Goal: Transaction & Acquisition: Purchase product/service

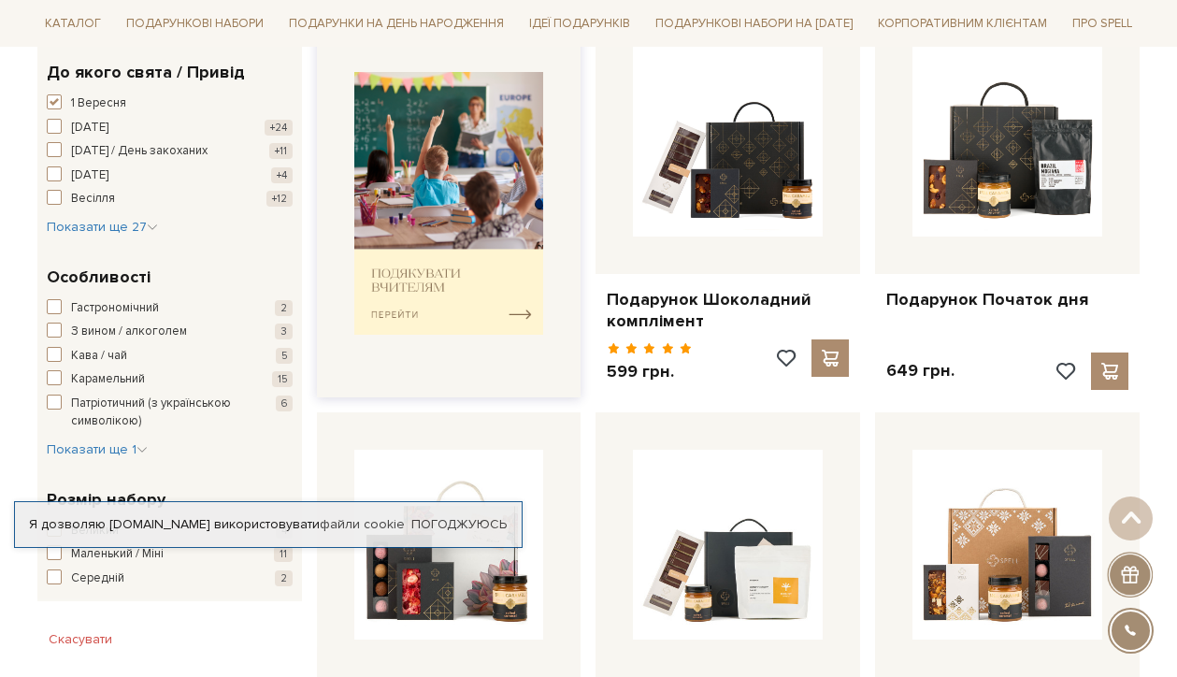
scroll to position [756, 0]
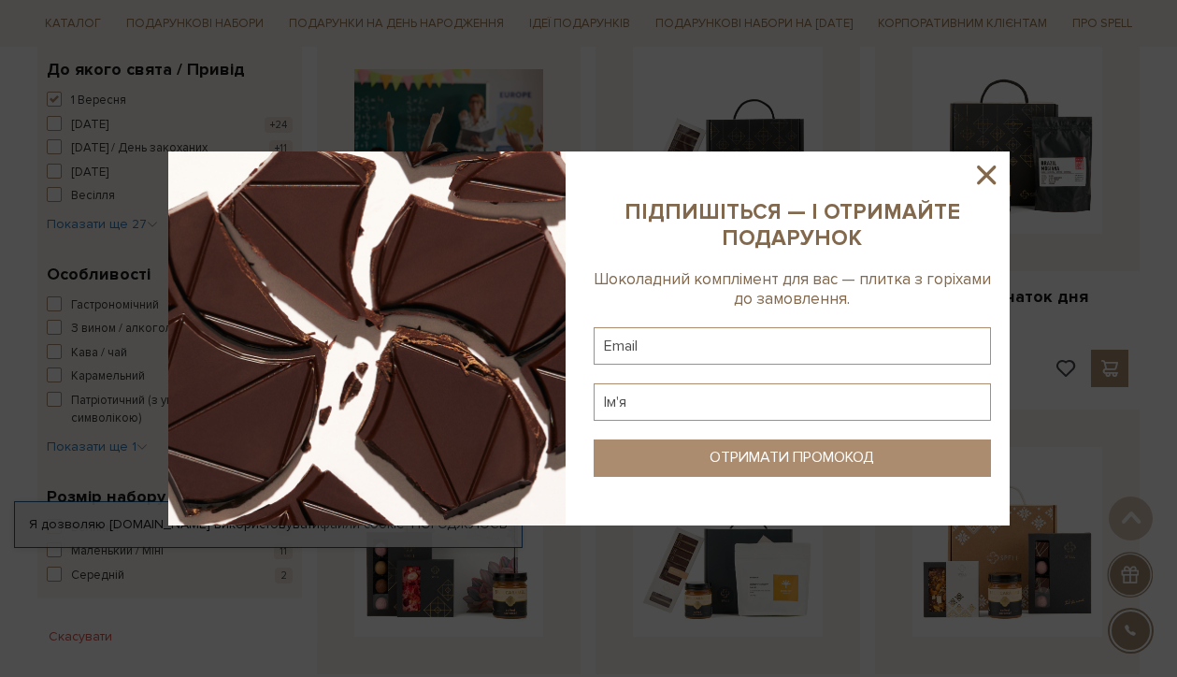
click at [983, 179] on icon at bounding box center [986, 174] width 19 height 19
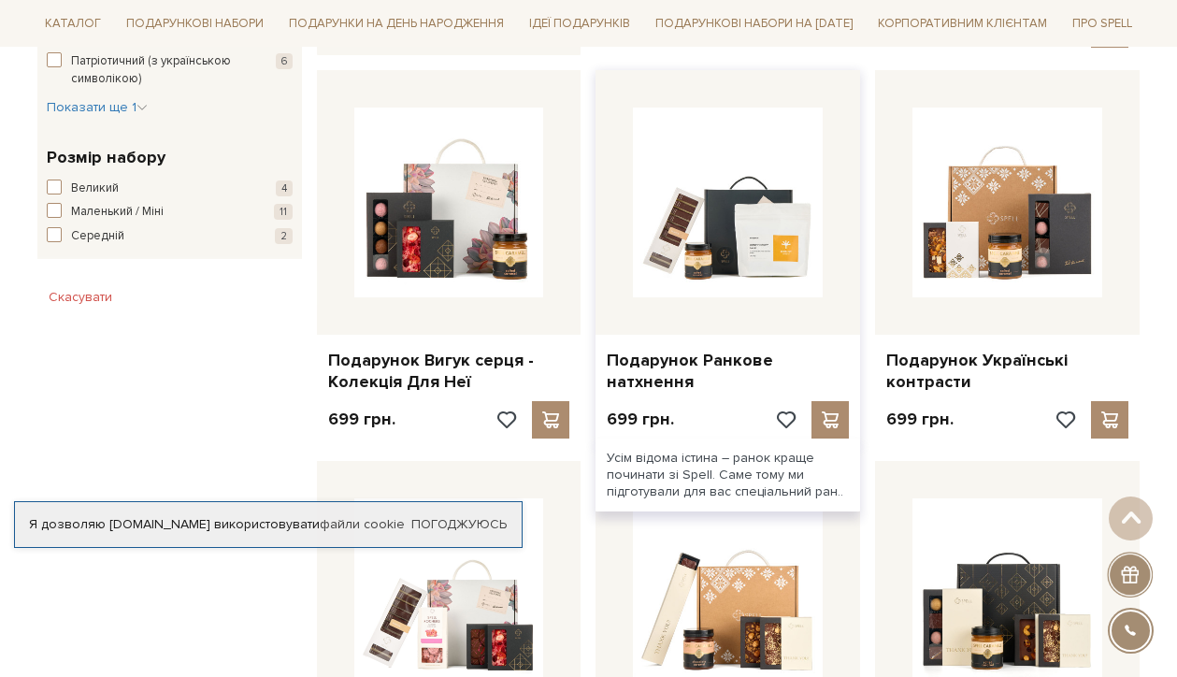
scroll to position [1129, 0]
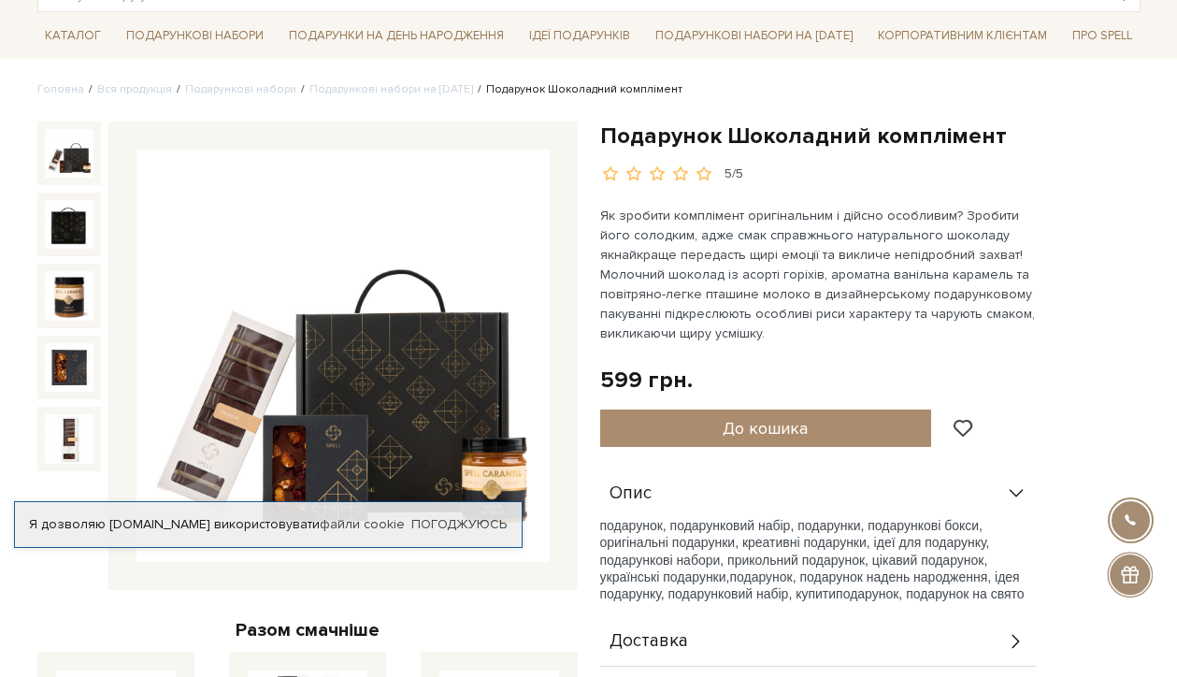
scroll to position [142, 0]
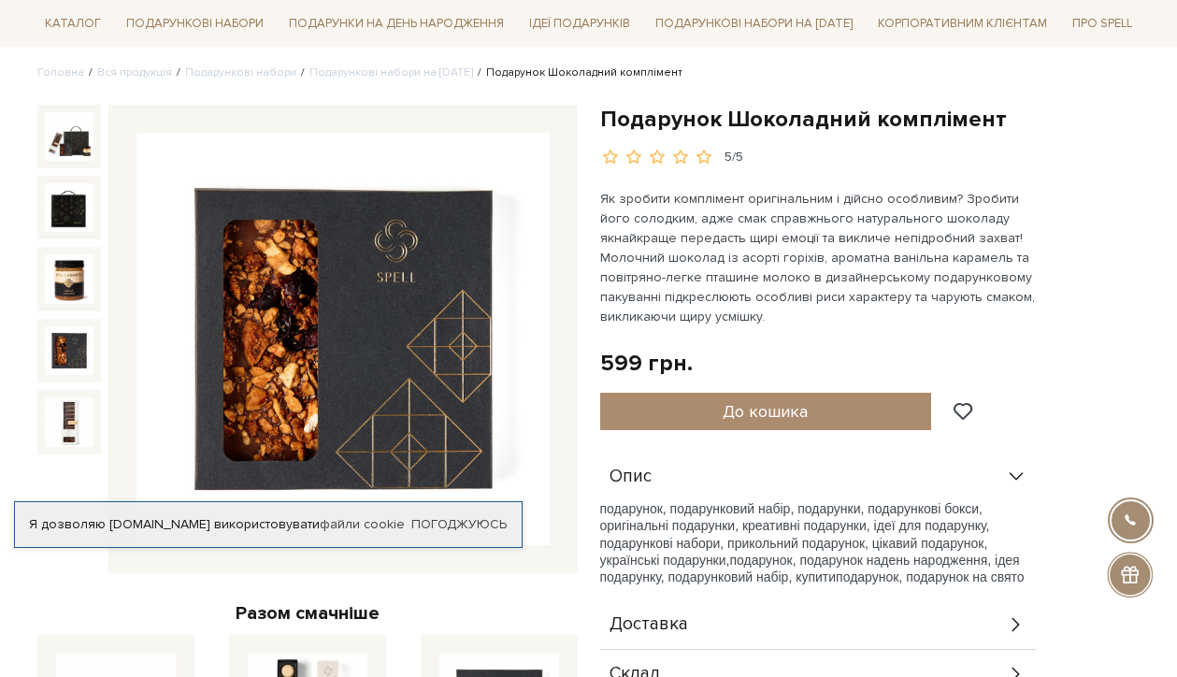
click at [42, 319] on div at bounding box center [69, 351] width 64 height 64
click at [39, 280] on div at bounding box center [69, 279] width 64 height 64
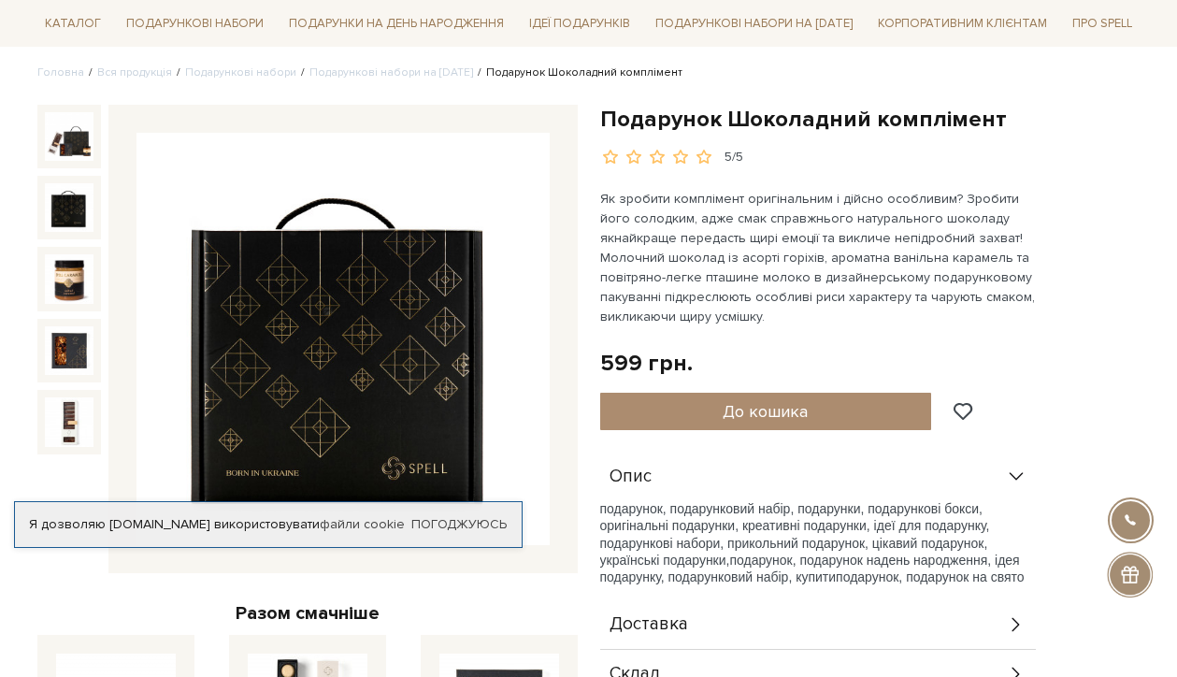
click at [61, 206] on img at bounding box center [69, 207] width 49 height 49
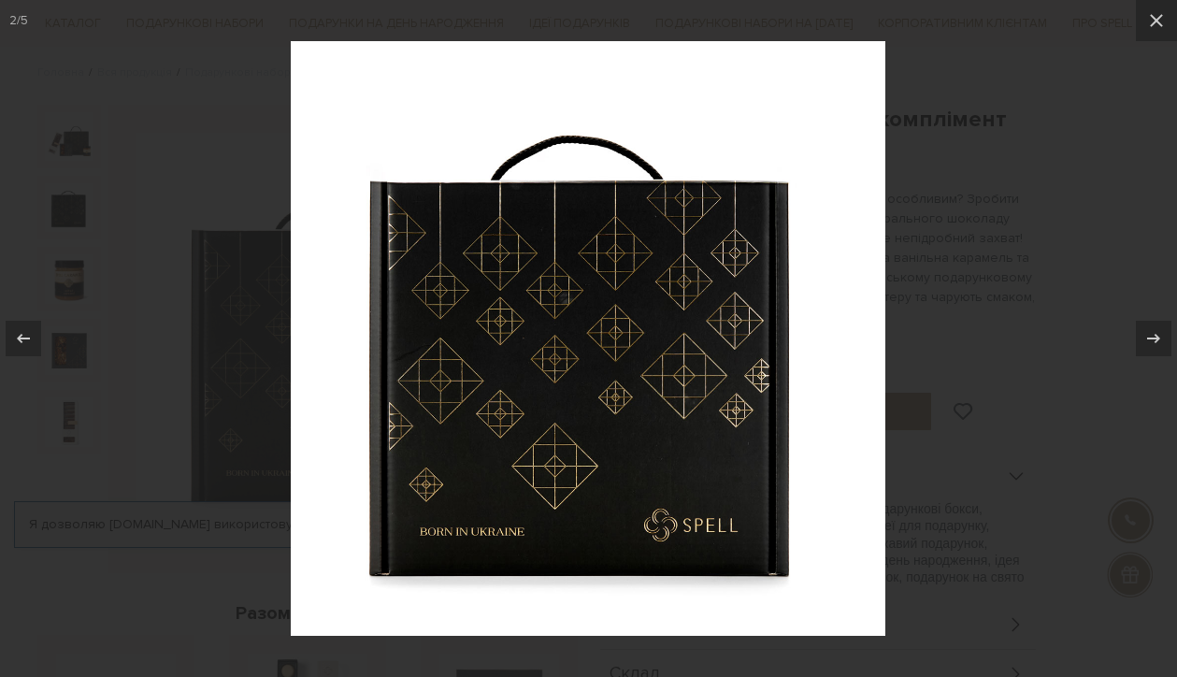
click at [347, 247] on img at bounding box center [588, 338] width 594 height 594
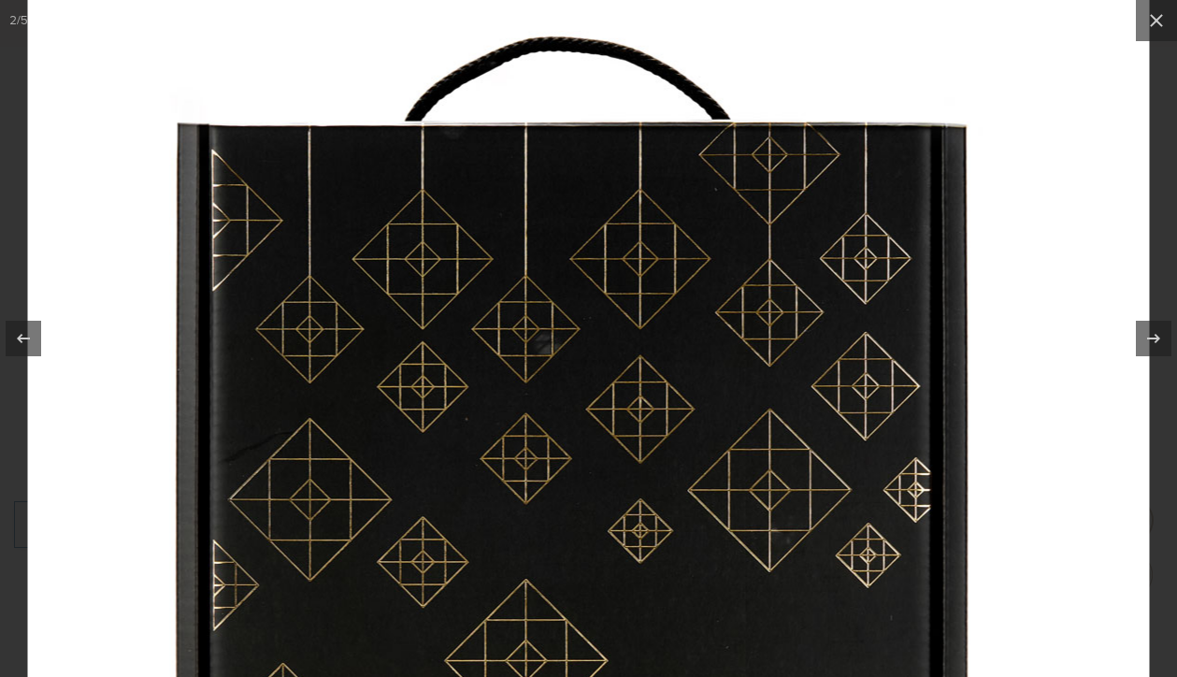
click at [347, 247] on img at bounding box center [589, 420] width 1122 height 1122
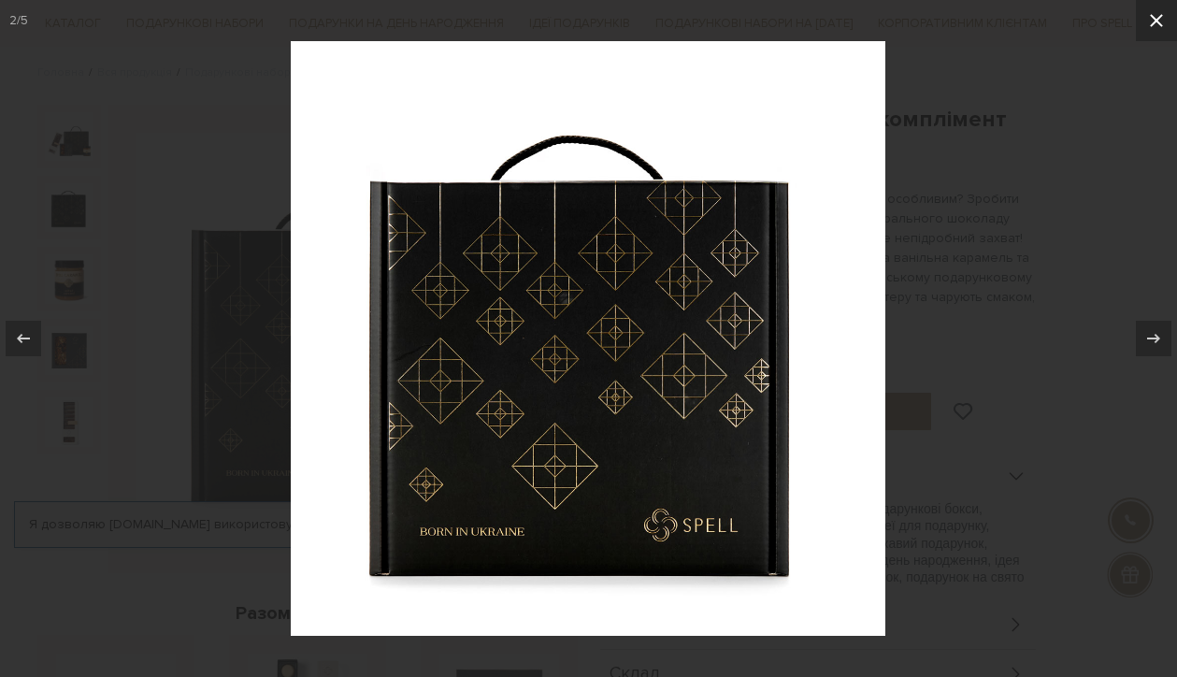
click at [1146, 15] on icon at bounding box center [1156, 20] width 22 height 22
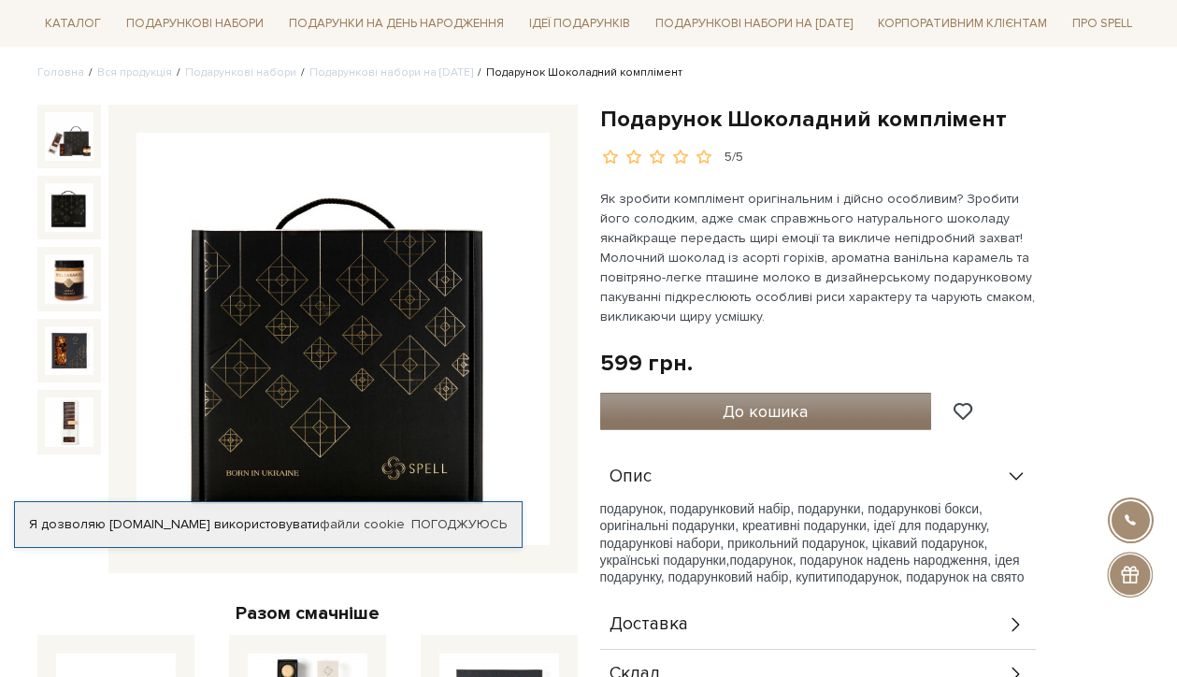
click at [691, 394] on button "До кошика" at bounding box center [766, 411] width 332 height 37
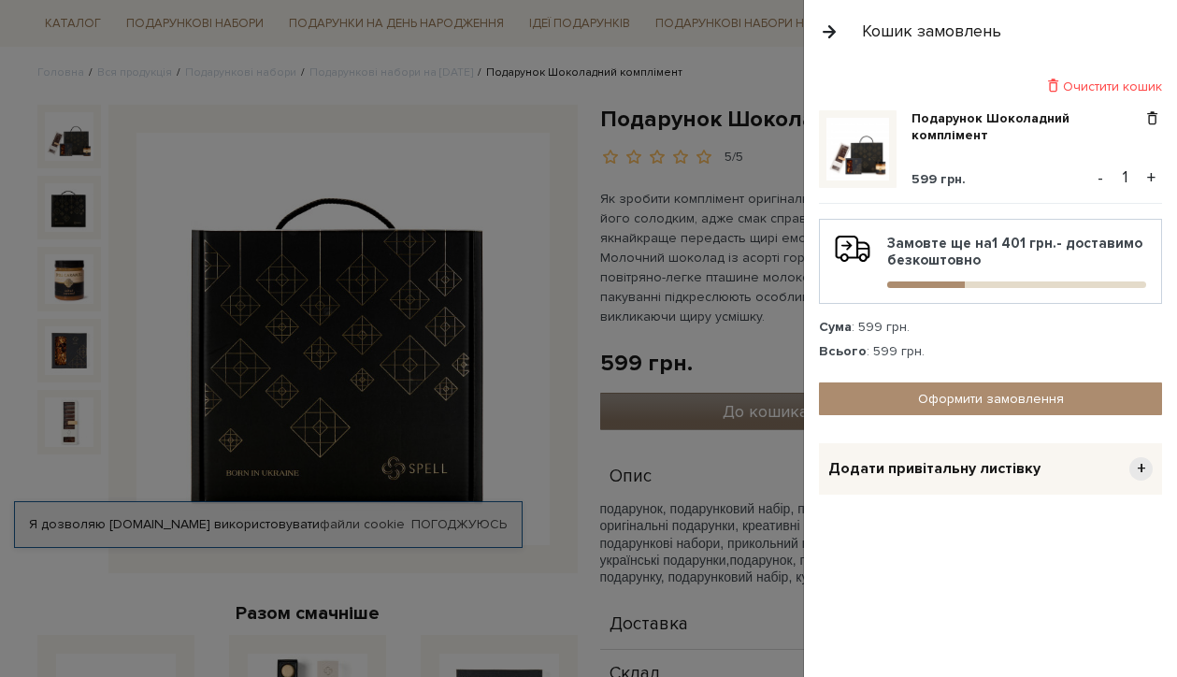
click at [691, 394] on div at bounding box center [588, 338] width 1177 height 677
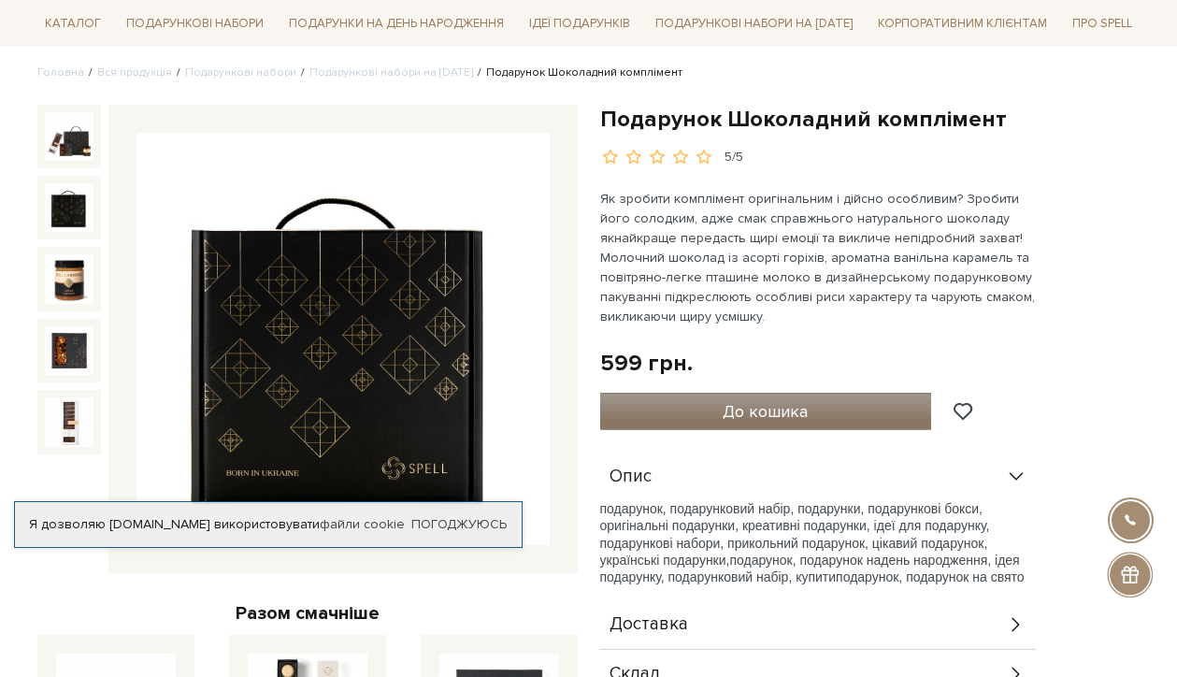
click at [691, 423] on button "До кошика" at bounding box center [766, 411] width 332 height 37
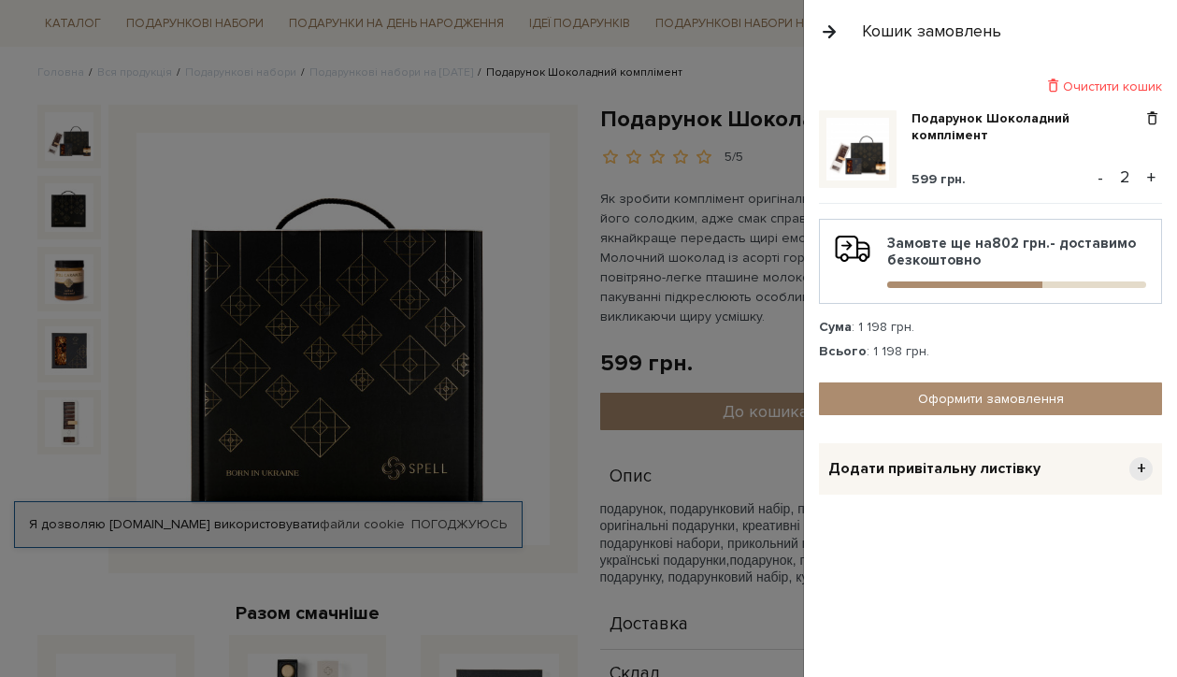
click at [1100, 182] on button "-" at bounding box center [1100, 178] width 19 height 28
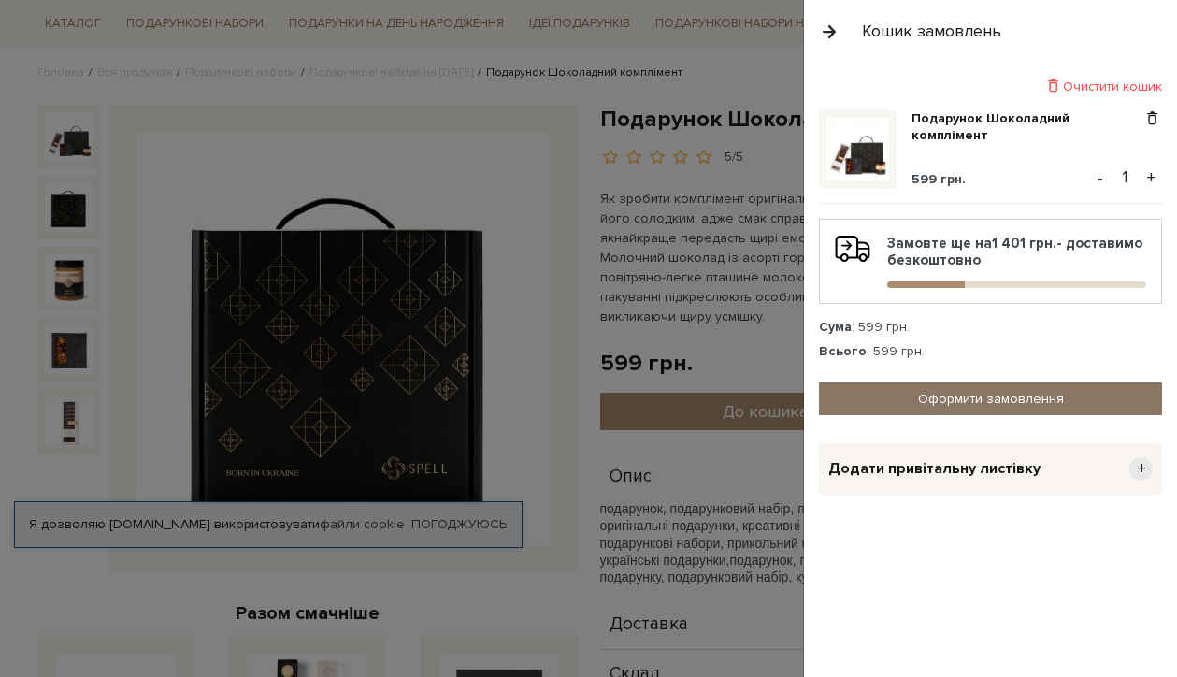
click at [937, 398] on link "Оформити замовлення" at bounding box center [990, 398] width 343 height 33
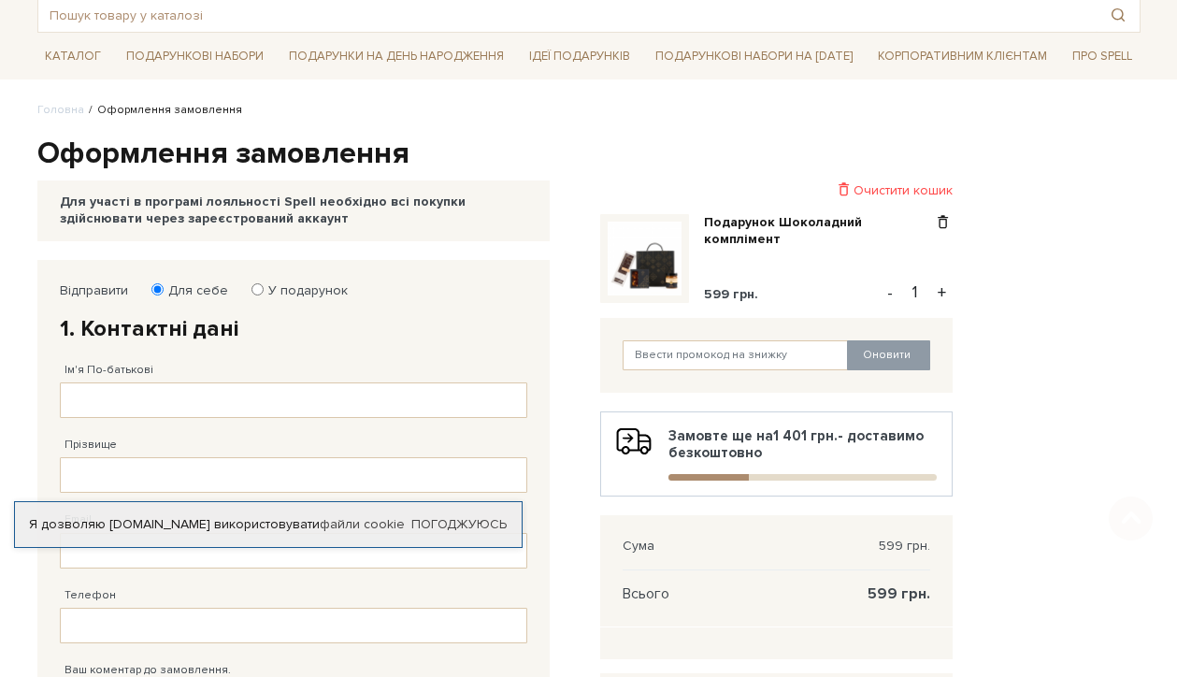
scroll to position [106, 0]
type input "К"
type input "Татьяна Николаевна"
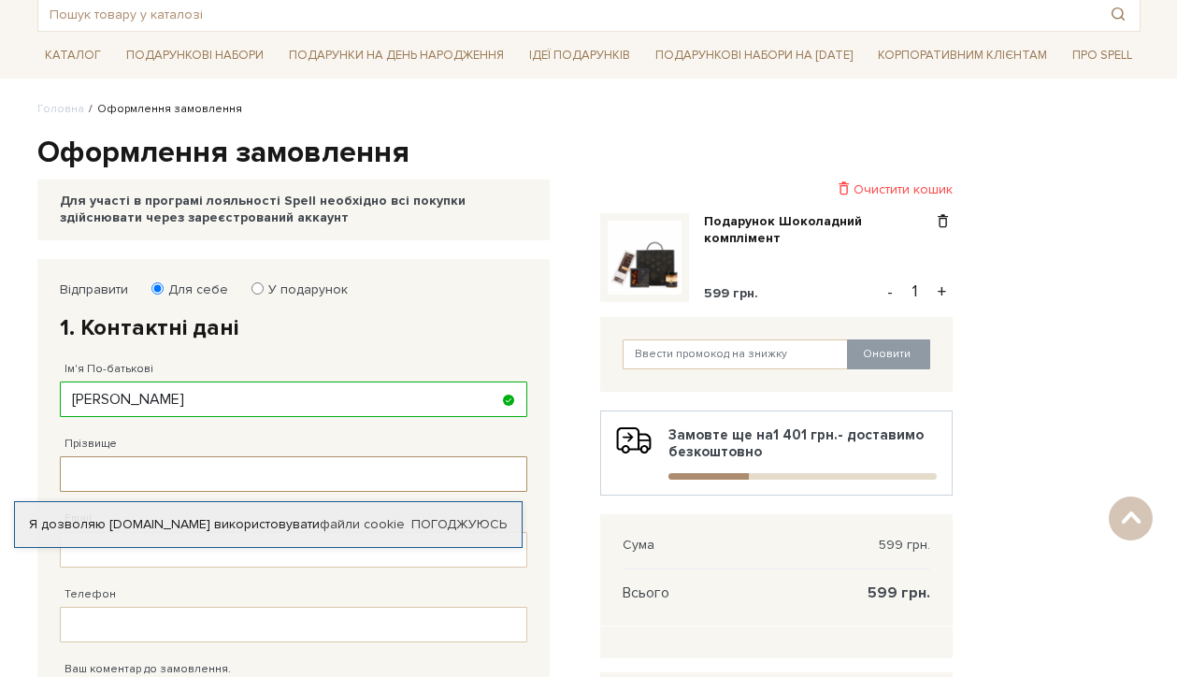
click at [248, 476] on input "Прізвище" at bounding box center [293, 474] width 467 height 36
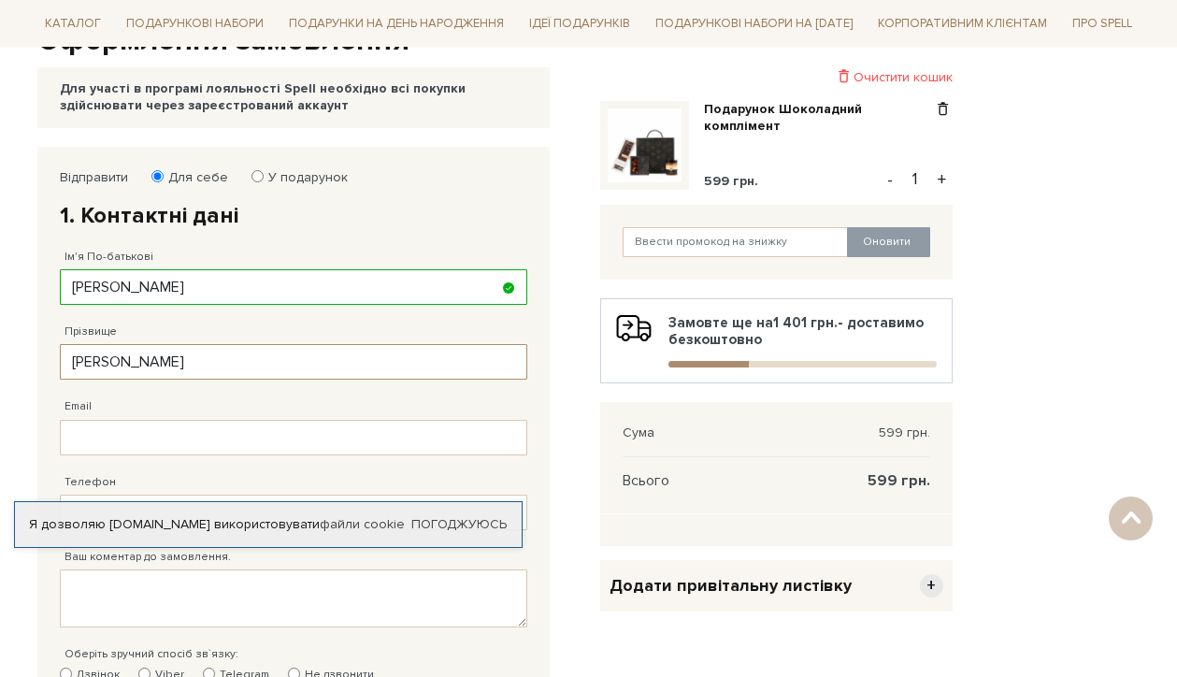
scroll to position [231, 0]
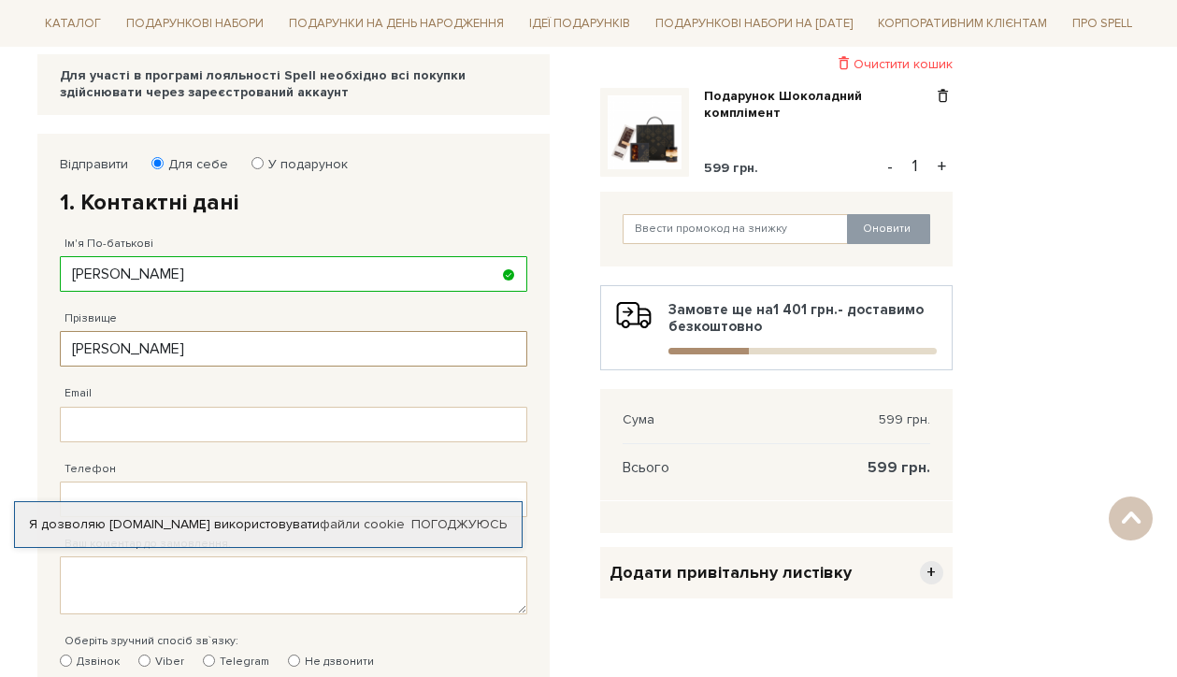
type input "Коваль"
click at [507, 432] on input "Email" at bounding box center [293, 425] width 467 height 36
click at [501, 427] on input "Email" at bounding box center [293, 425] width 467 height 36
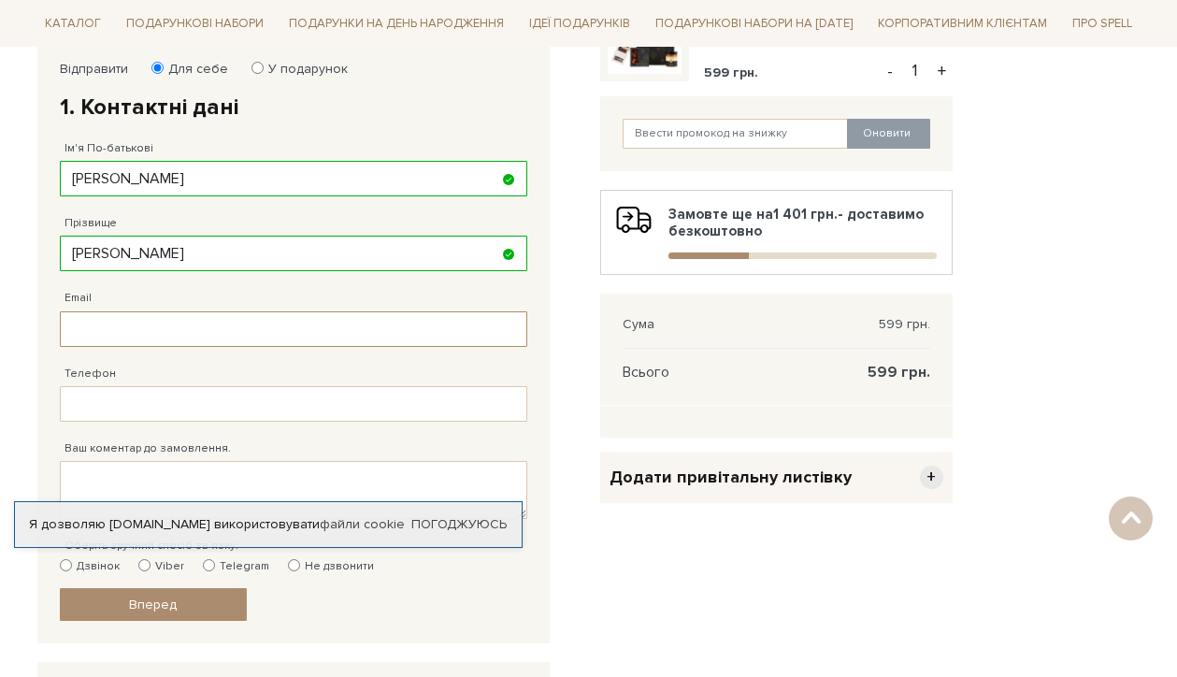
scroll to position [329, 0]
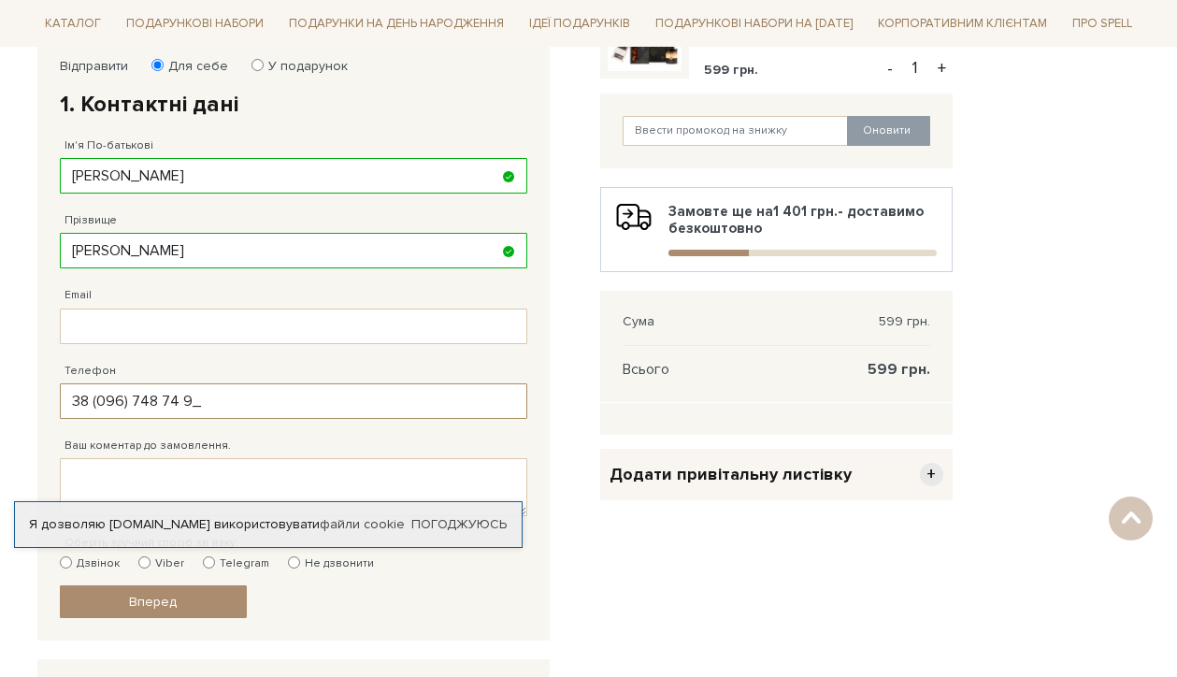
type input "38 (096) 748 74 97"
click at [416, 482] on textarea "Ваш коментар до замовлення." at bounding box center [293, 487] width 467 height 58
click at [381, 477] on textarea "Ваш коментар до замовлення." at bounding box center [293, 487] width 467 height 58
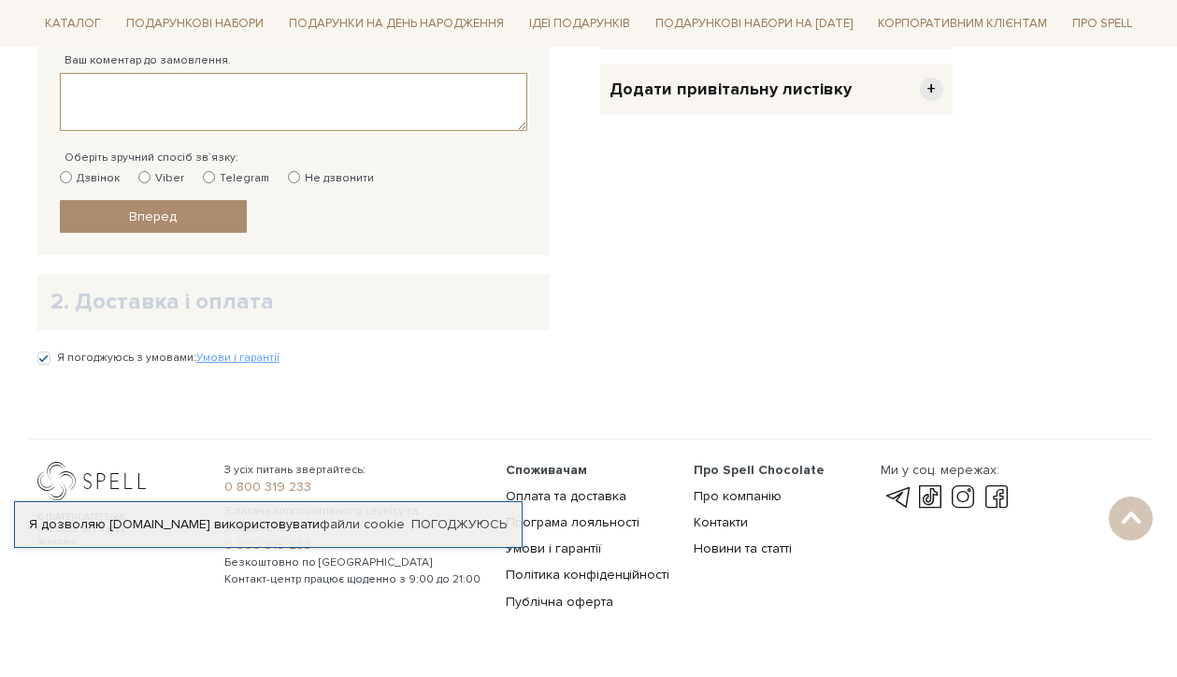
scroll to position [736, 0]
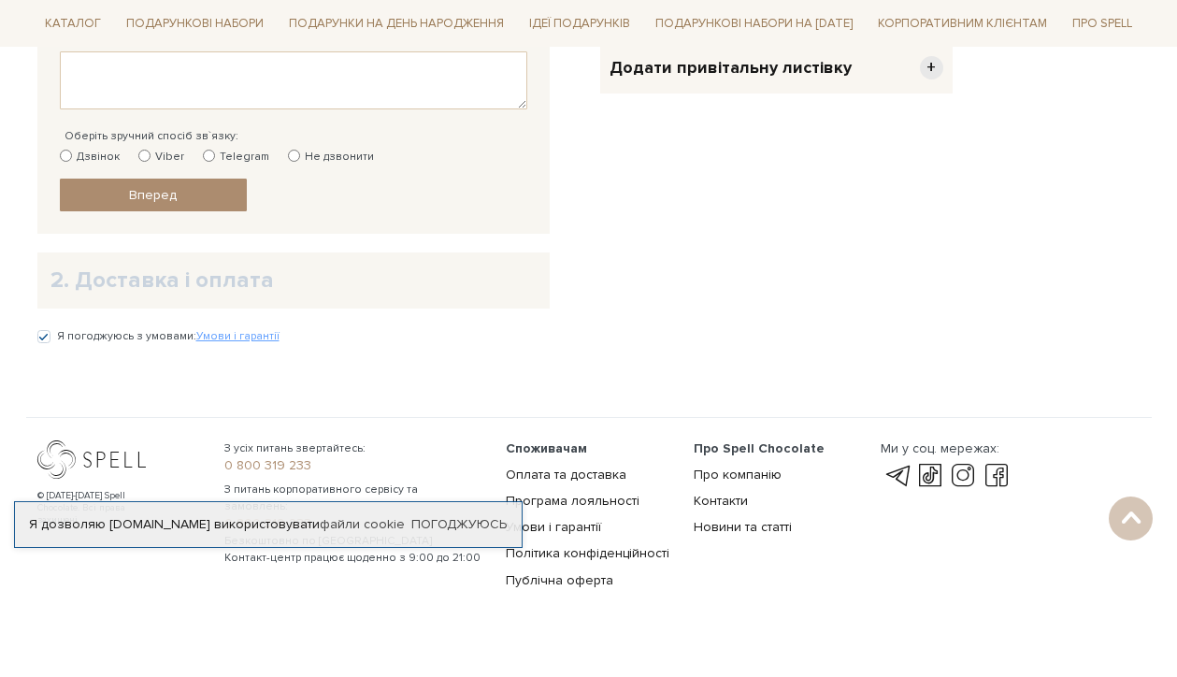
click at [219, 152] on label "Telegram" at bounding box center [236, 157] width 66 height 17
click at [215, 152] on input "Telegram" at bounding box center [209, 156] width 12 height 12
radio input "true"
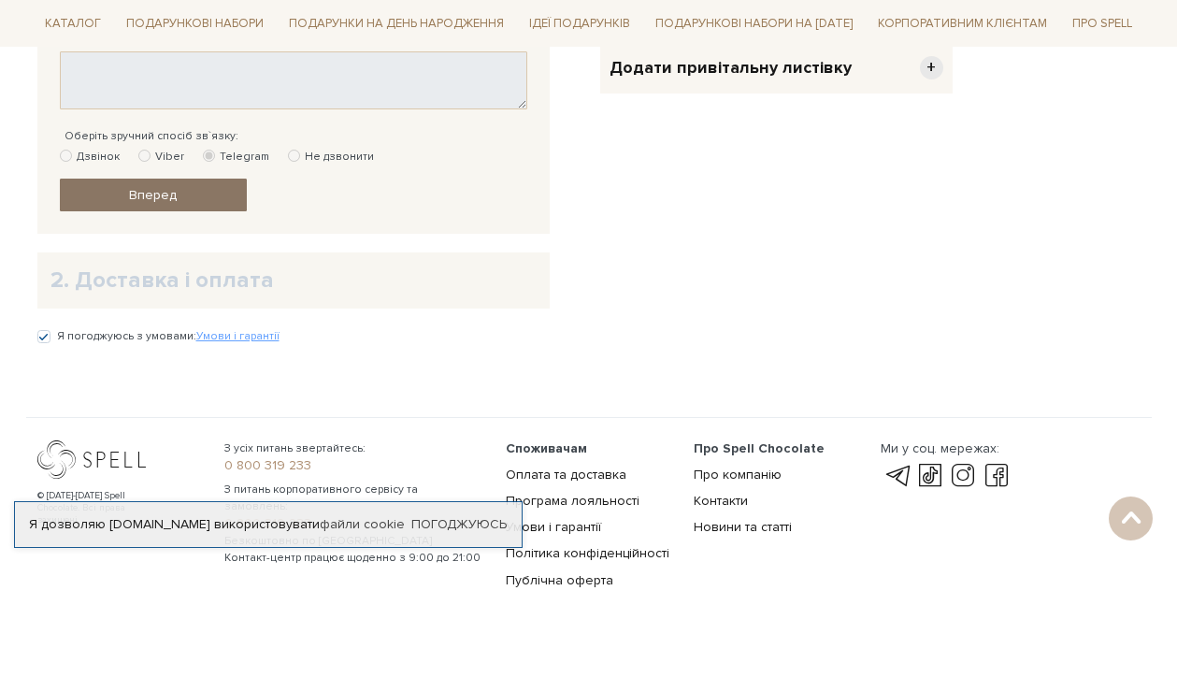
click at [208, 205] on link "Вперед" at bounding box center [153, 195] width 187 height 33
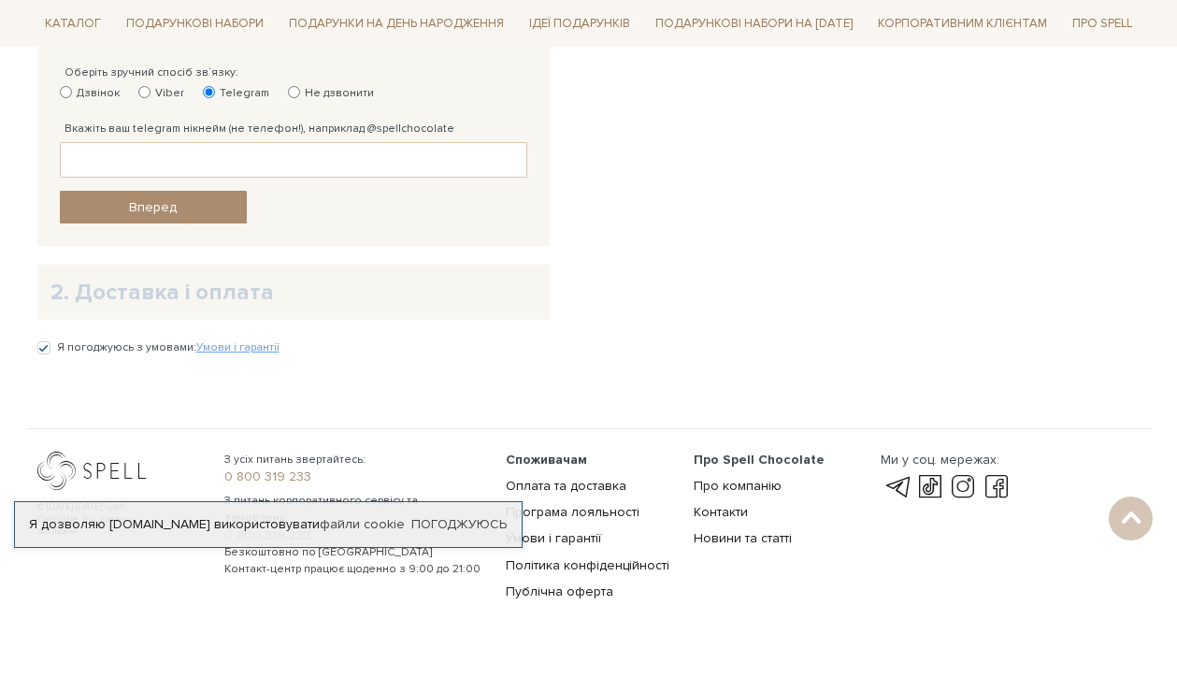
scroll to position [804, 0]
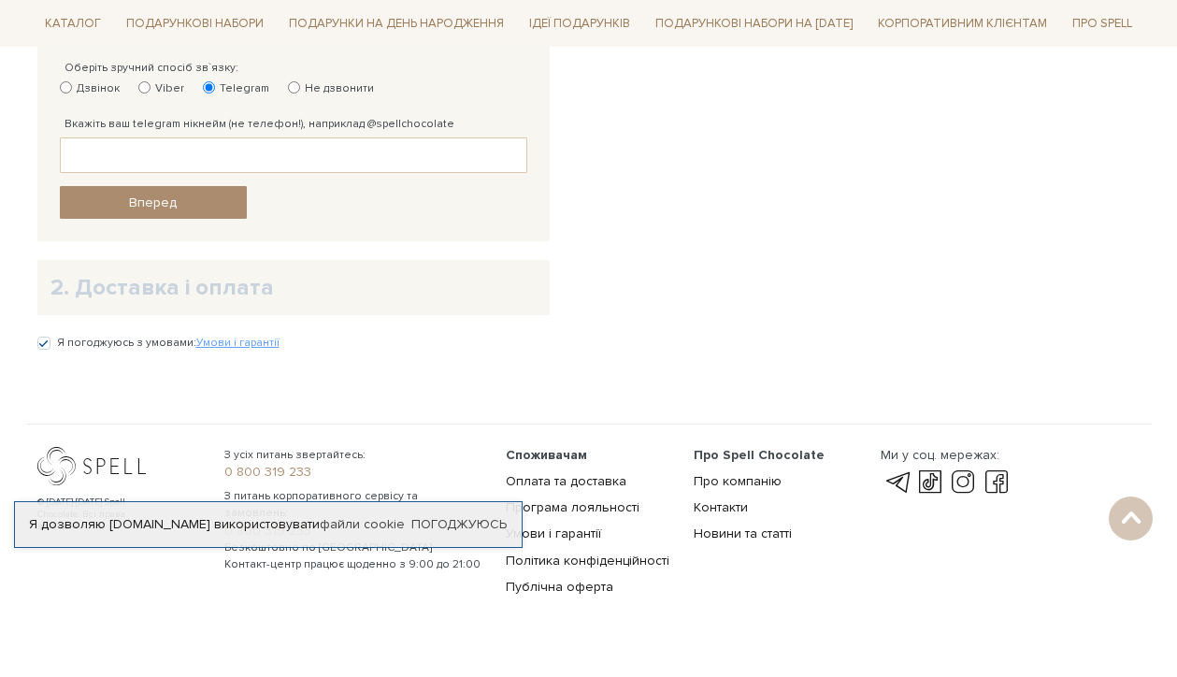
click at [179, 301] on div "2. Доставка і оплата" at bounding box center [293, 287] width 512 height 55
click at [207, 203] on link "Вперед" at bounding box center [153, 202] width 187 height 33
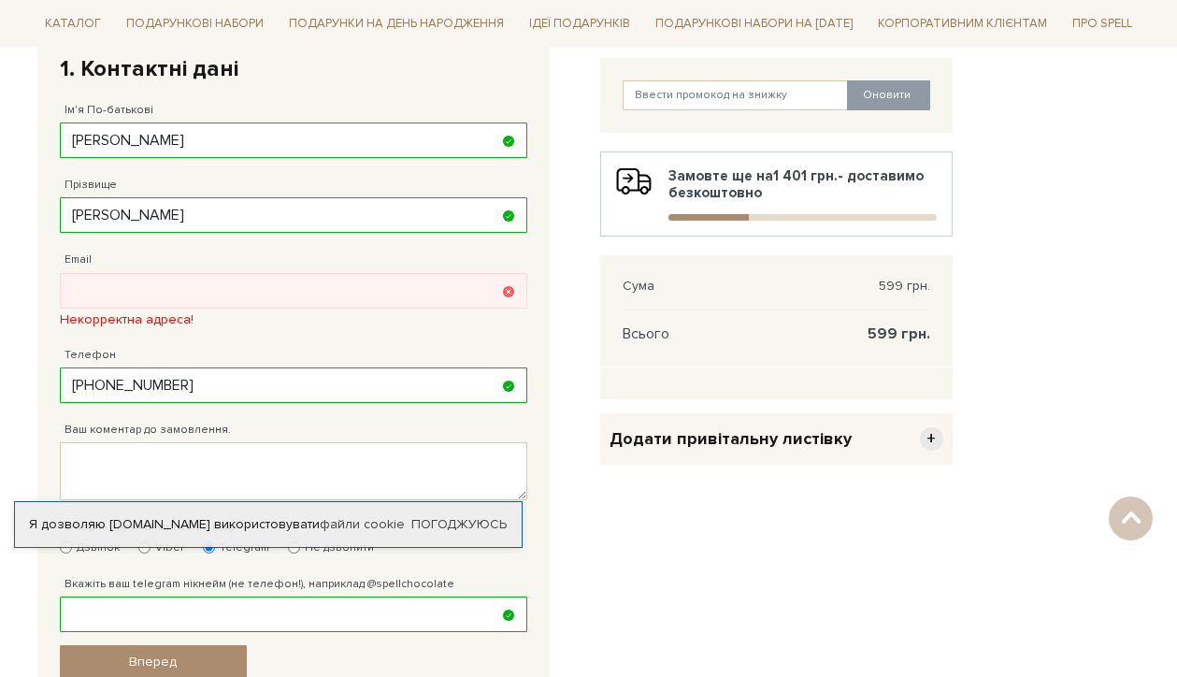
scroll to position [363, 0]
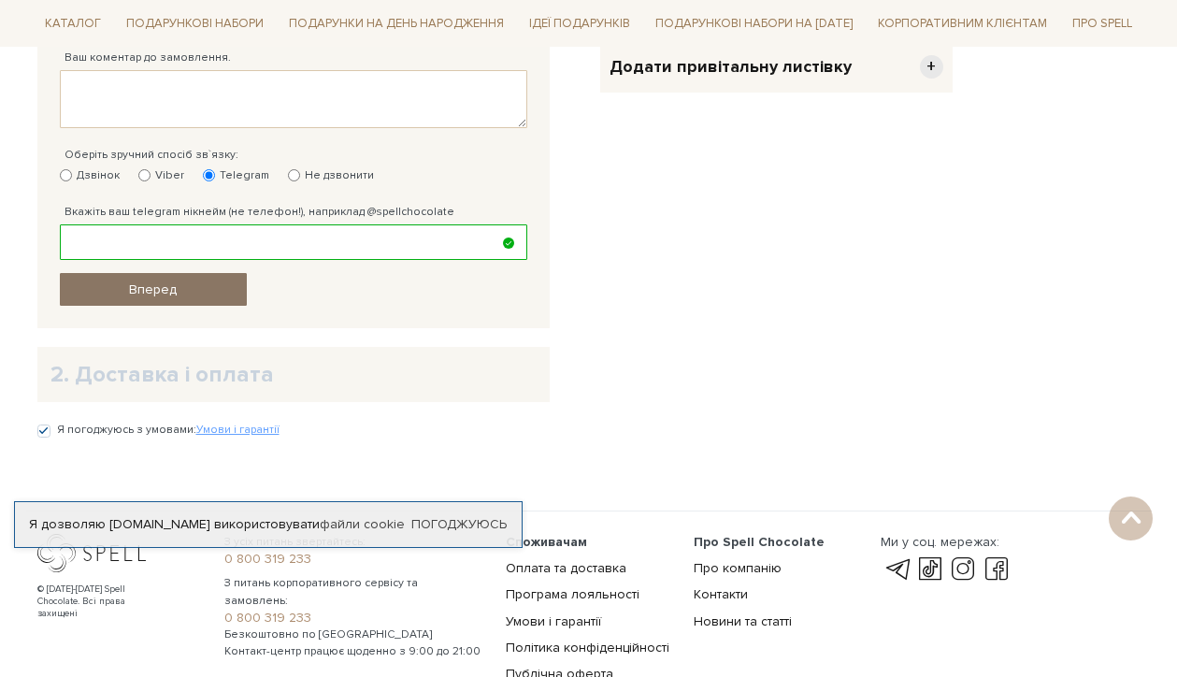
type input "раопллрл"
click at [171, 295] on link "Вперед" at bounding box center [153, 289] width 187 height 33
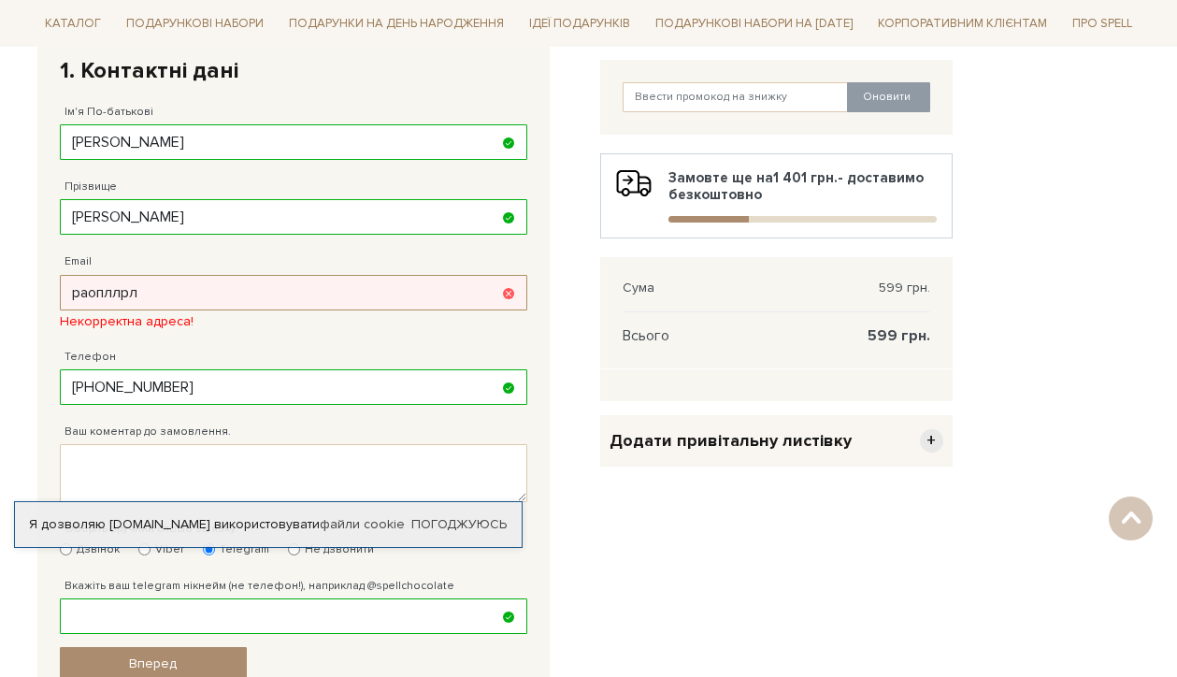
drag, startPoint x: 203, startPoint y: 292, endPoint x: 68, endPoint y: 283, distance: 134.9
click at [68, 283] on input "раопллрл" at bounding box center [293, 293] width 467 height 36
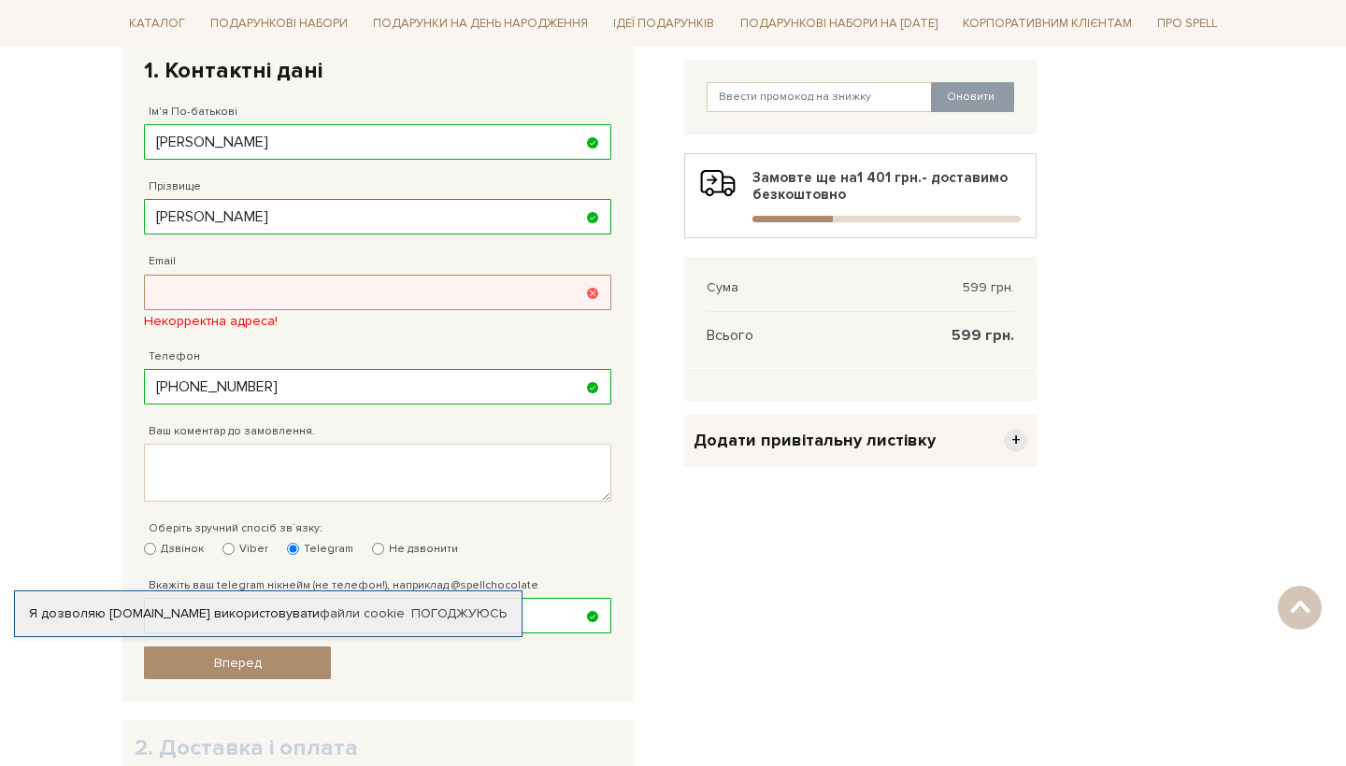
paste input "tn.koval@fmrest.com"
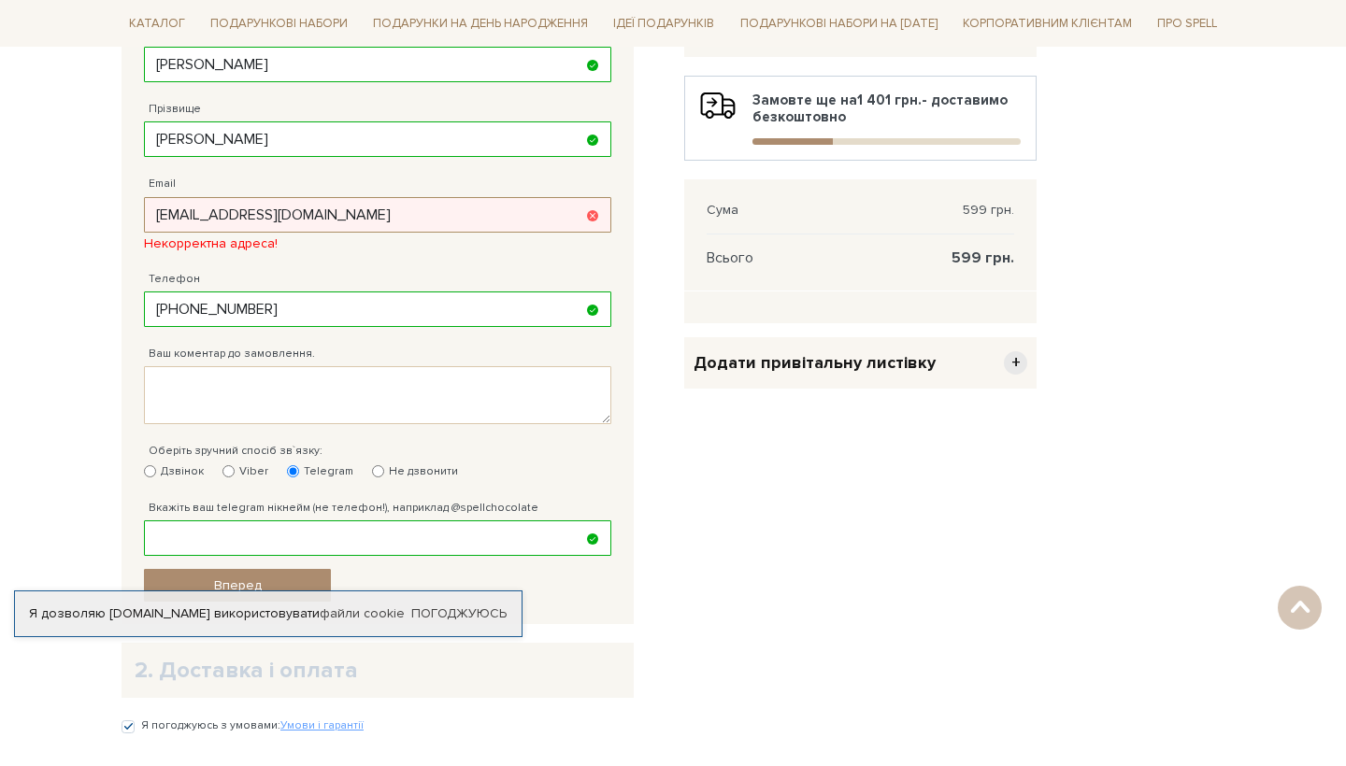
scroll to position [458, 0]
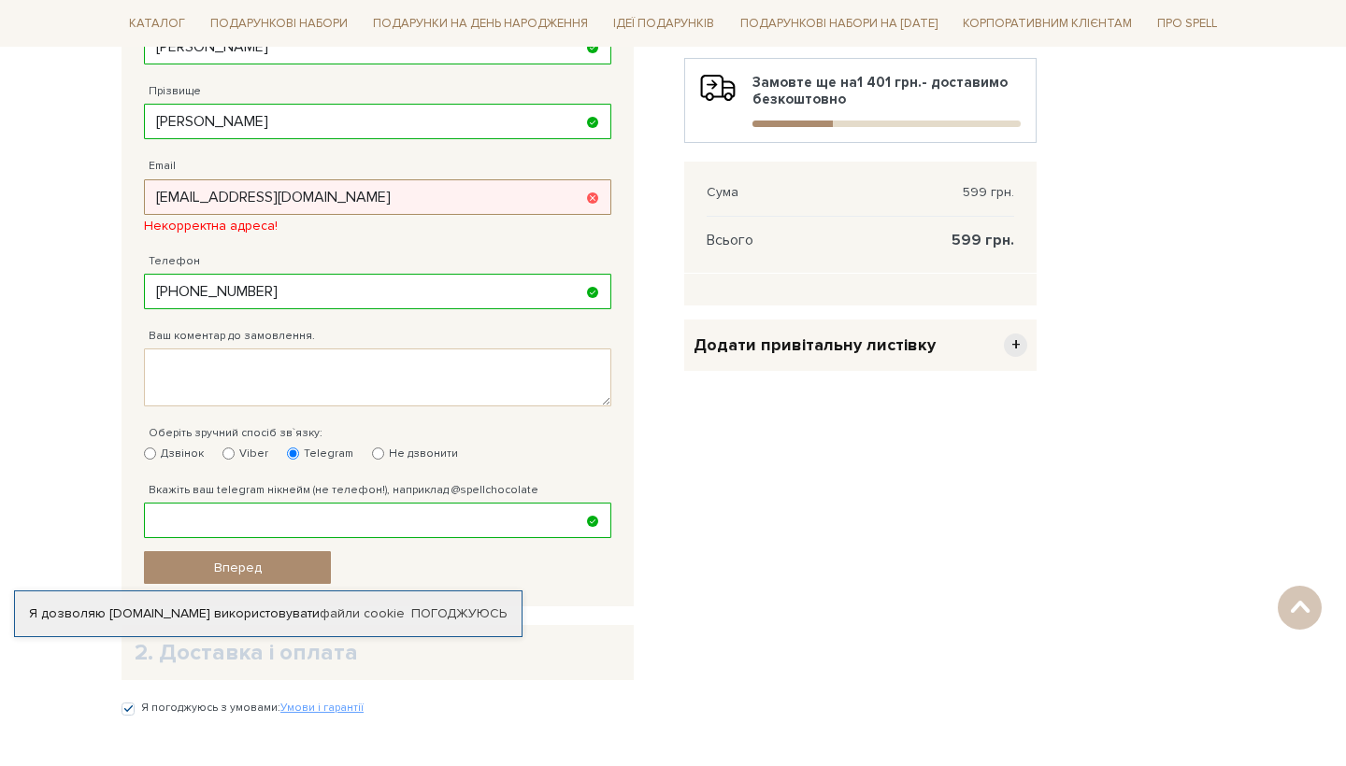
type input "tn.koval@fmrest.com"
click at [240, 384] on fieldset "Відправити Для себе У подарунок 1. Контактні дані Ім'я По-батькові Татьяна Нико…" at bounding box center [377, 256] width 467 height 655
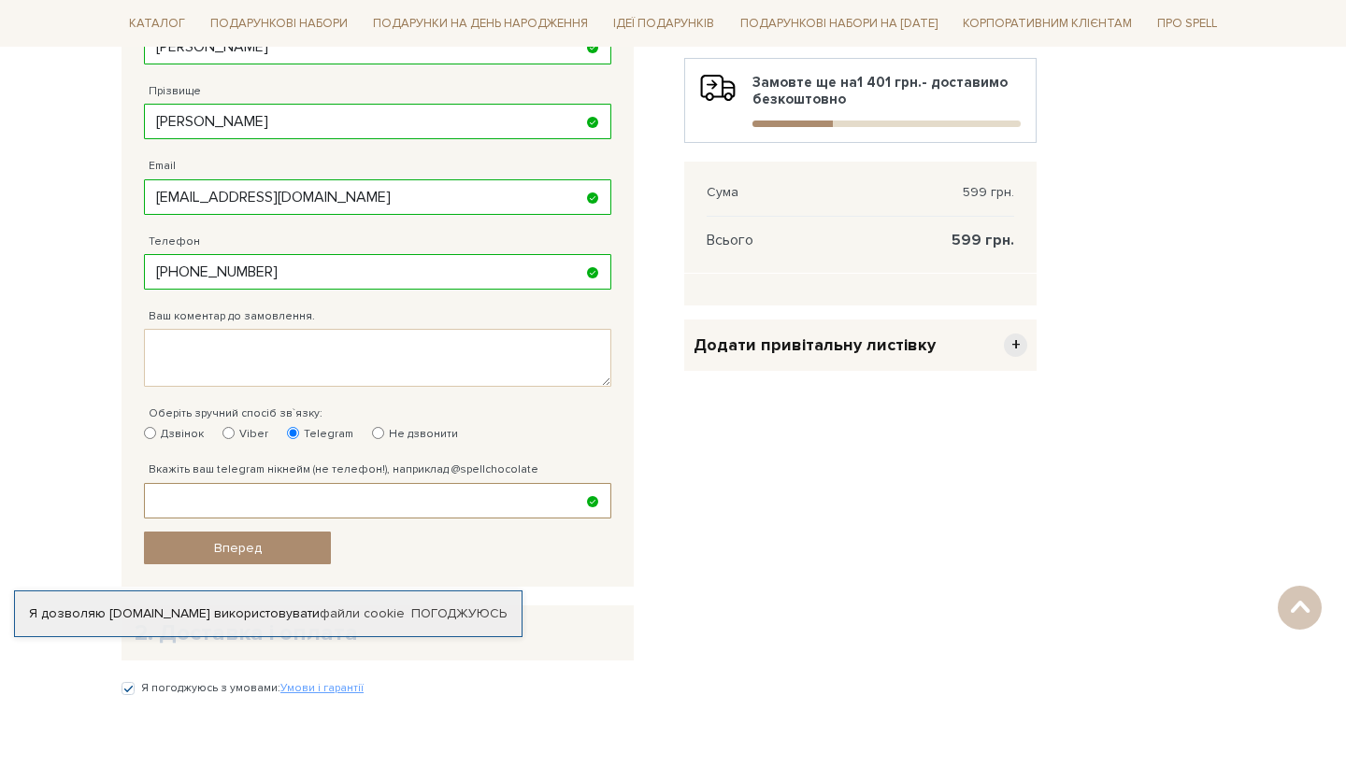
scroll to position [513, 0]
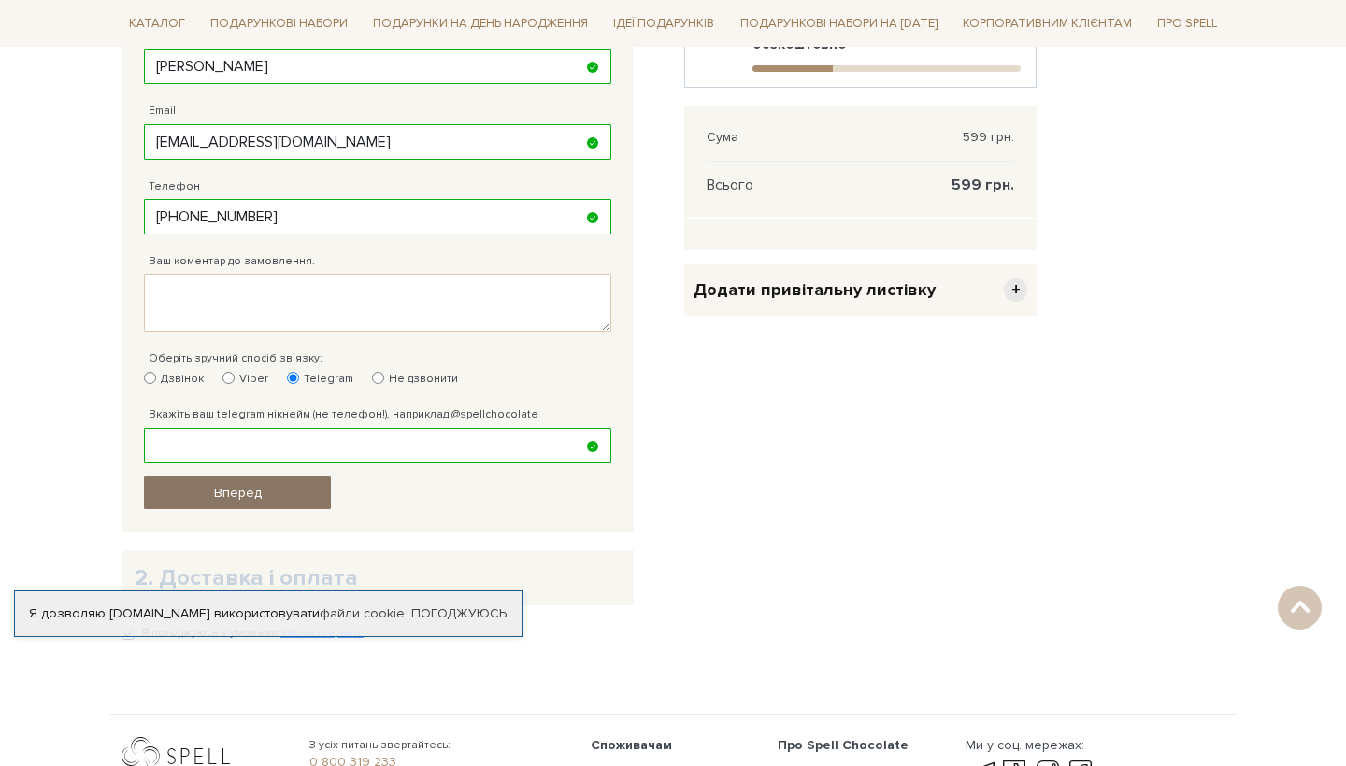
click at [264, 487] on link "Вперед" at bounding box center [237, 493] width 187 height 33
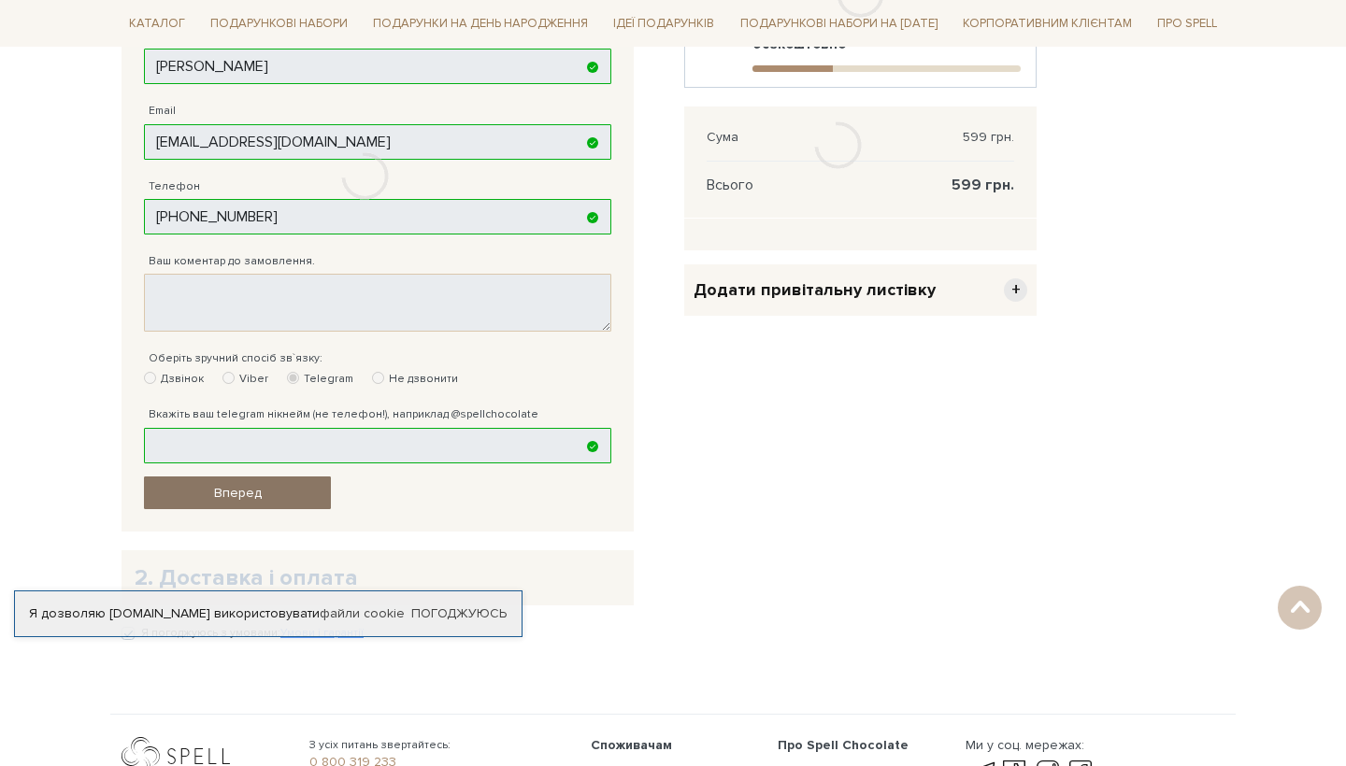
scroll to position [363, 0]
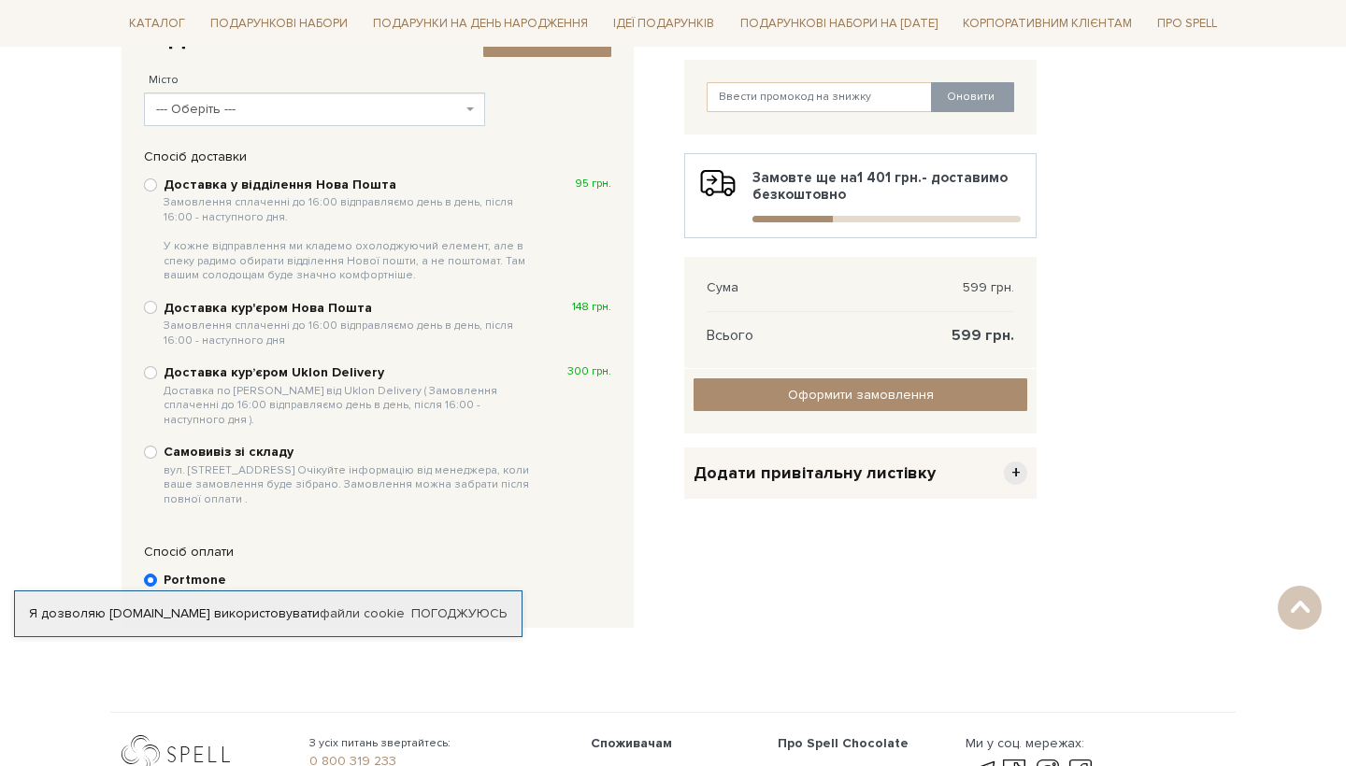
click at [150, 446] on input "Самовивіз зі складу вул. Велика Кільцева, 4-А. Очікуйте інформацію від менеджер…" at bounding box center [150, 452] width 13 height 13
radio input "true"
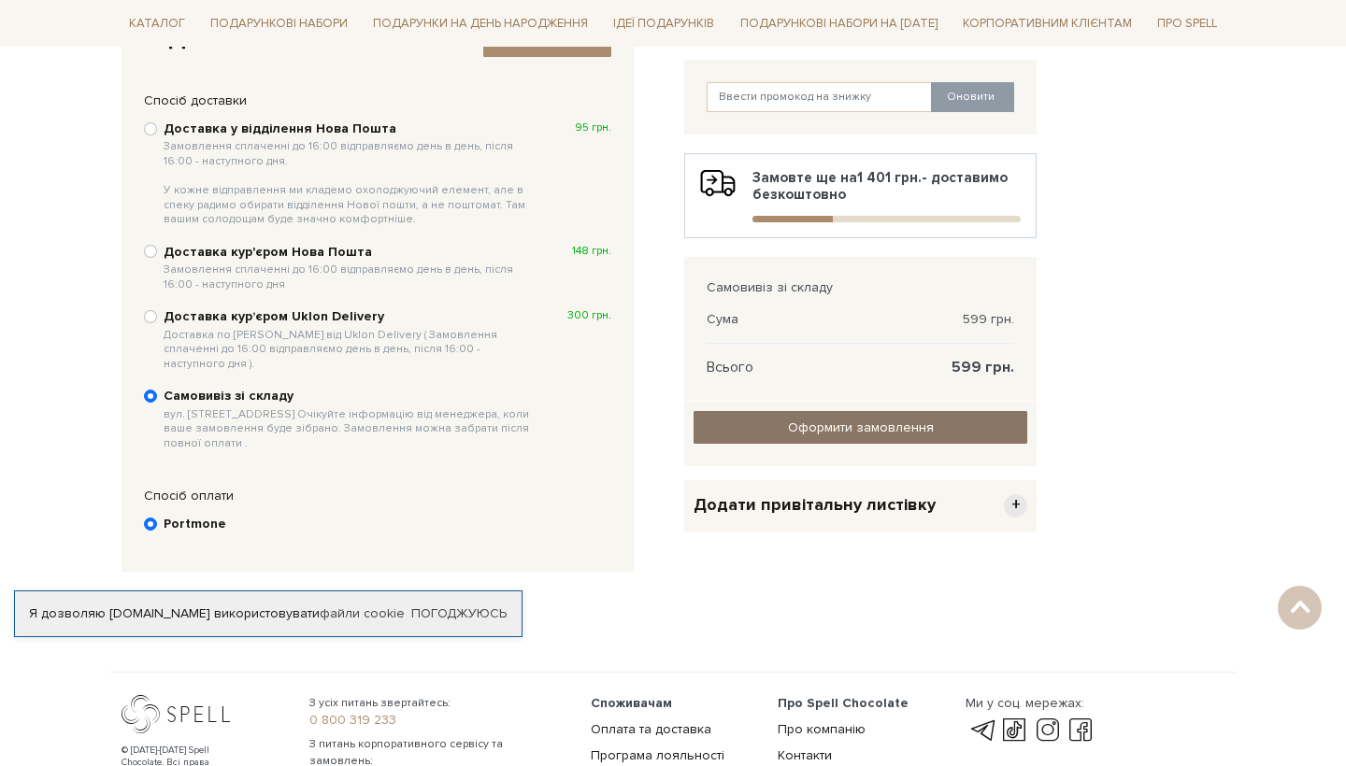
click at [811, 434] on input "Оформити замовлення" at bounding box center [861, 427] width 334 height 33
